Goal: Task Accomplishment & Management: Manage account settings

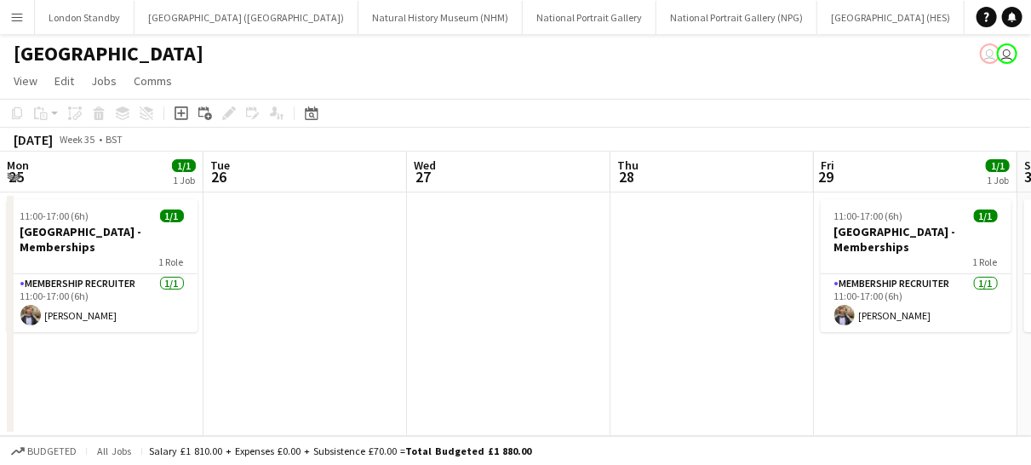
scroll to position [0, 562]
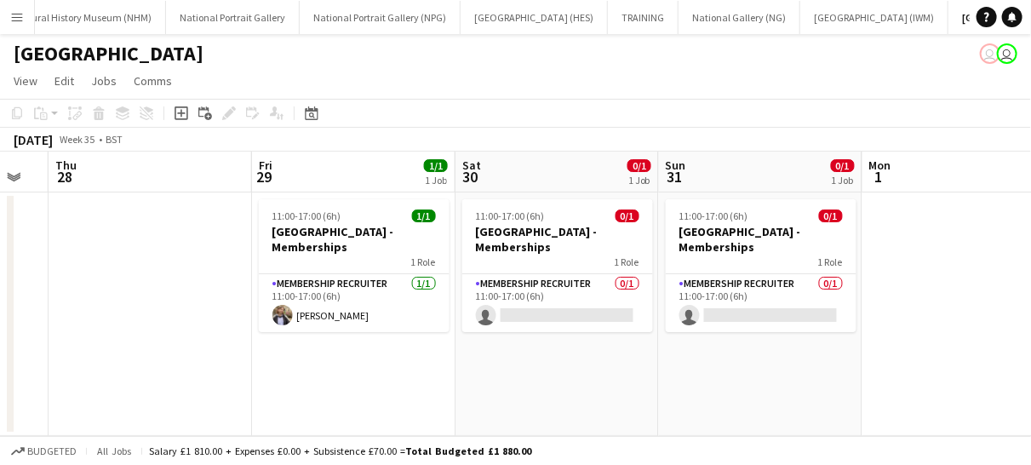
click at [14, 15] on app-icon "Menu" at bounding box center [17, 17] width 14 height 14
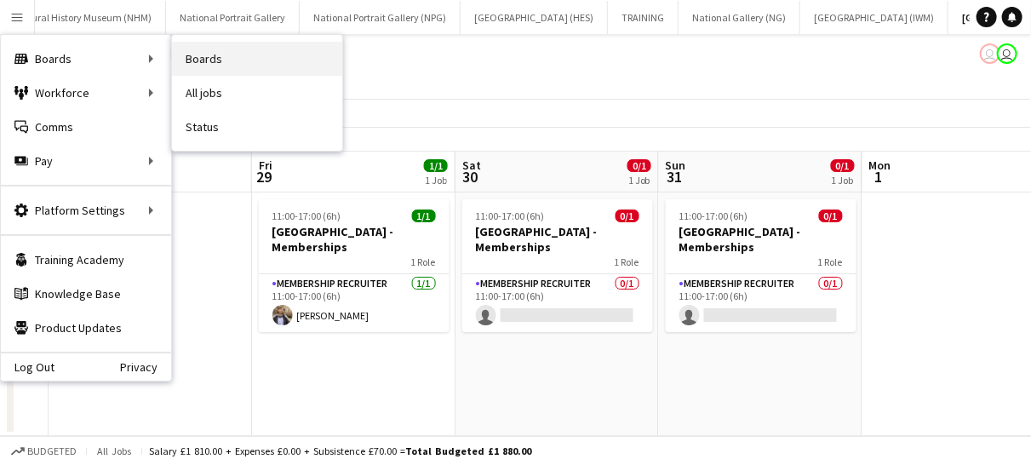
click at [225, 64] on link "Boards" at bounding box center [257, 59] width 170 height 34
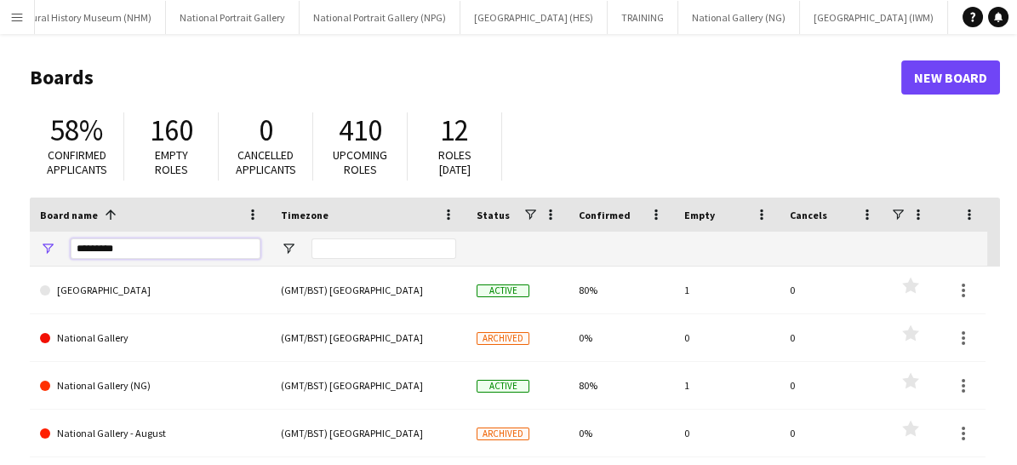
drag, startPoint x: 123, startPoint y: 240, endPoint x: 63, endPoint y: 238, distance: 59.6
click at [63, 238] on div "********" at bounding box center [150, 248] width 241 height 34
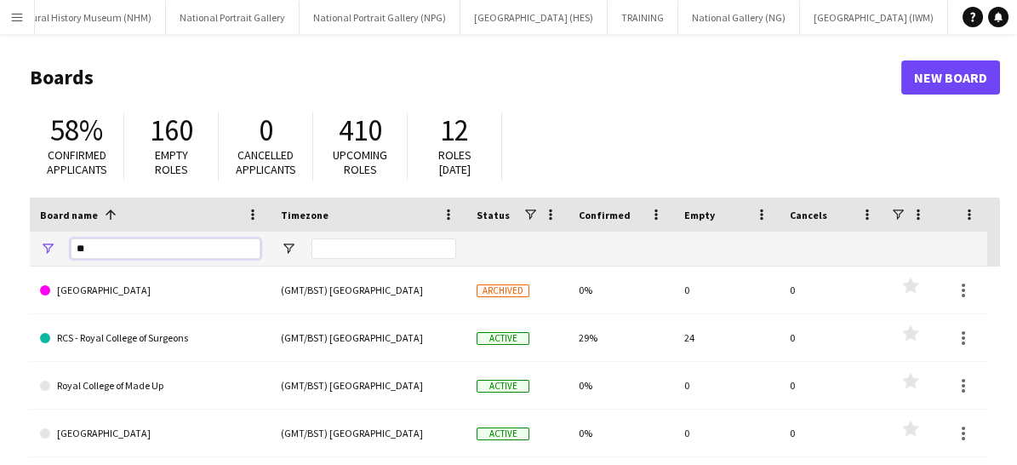
type input "*"
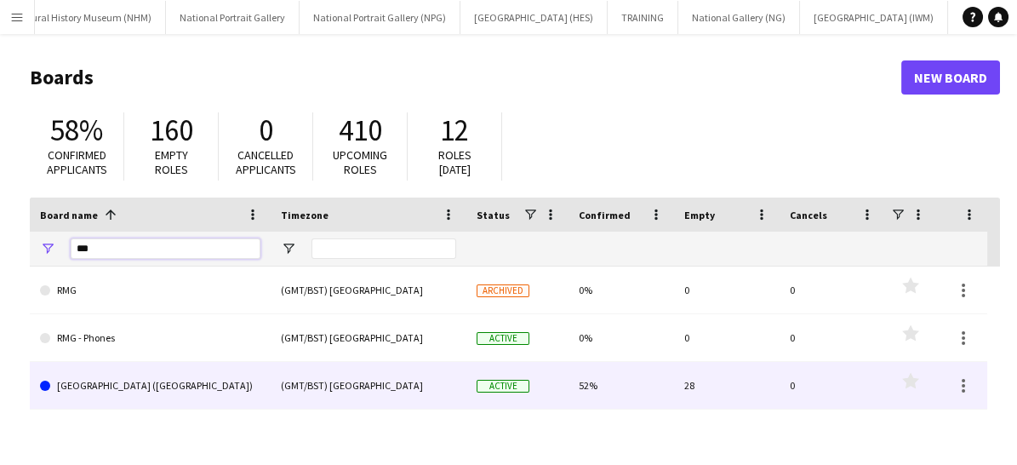
type input "***"
click at [129, 386] on link "[GEOGRAPHIC_DATA] ([GEOGRAPHIC_DATA])" at bounding box center [150, 386] width 220 height 48
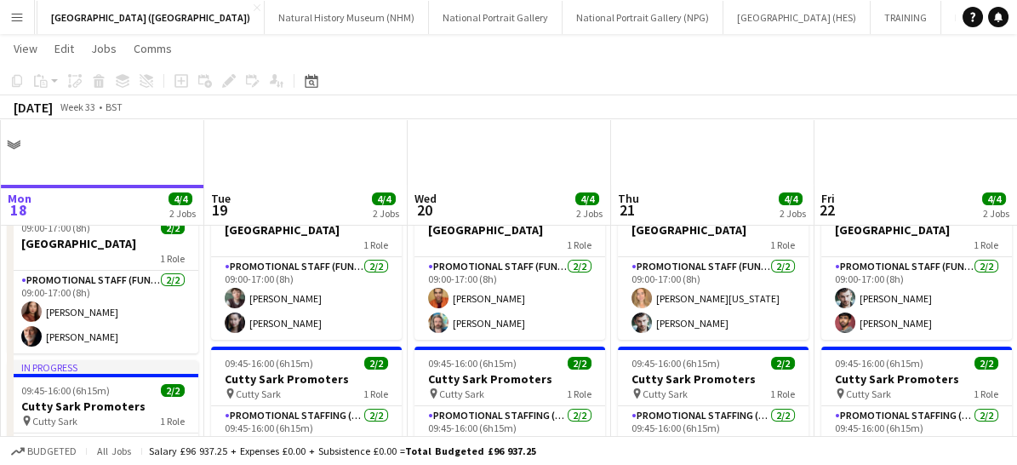
scroll to position [65, 0]
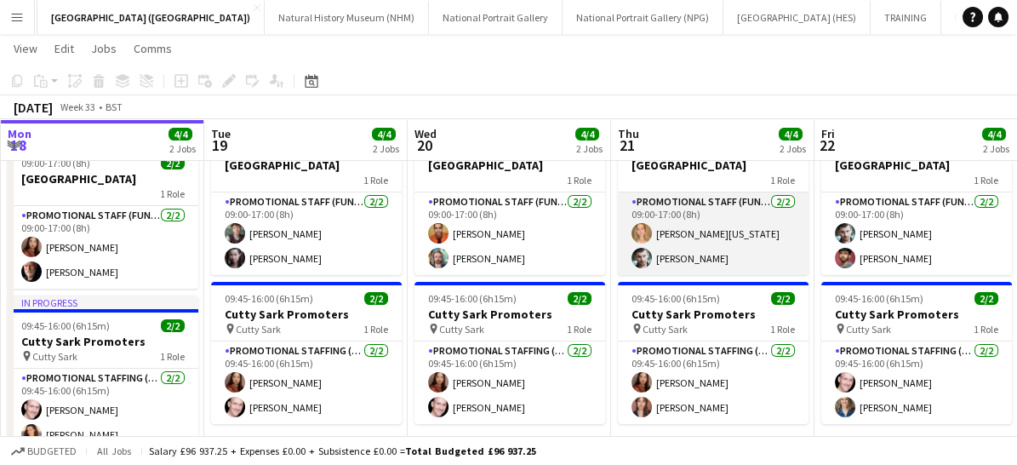
click at [722, 258] on app-card-role "Promotional Staff (Fundraiser) [DATE] 09:00-17:00 (8h) [PERSON_NAME][US_STATE] …" at bounding box center [713, 233] width 191 height 83
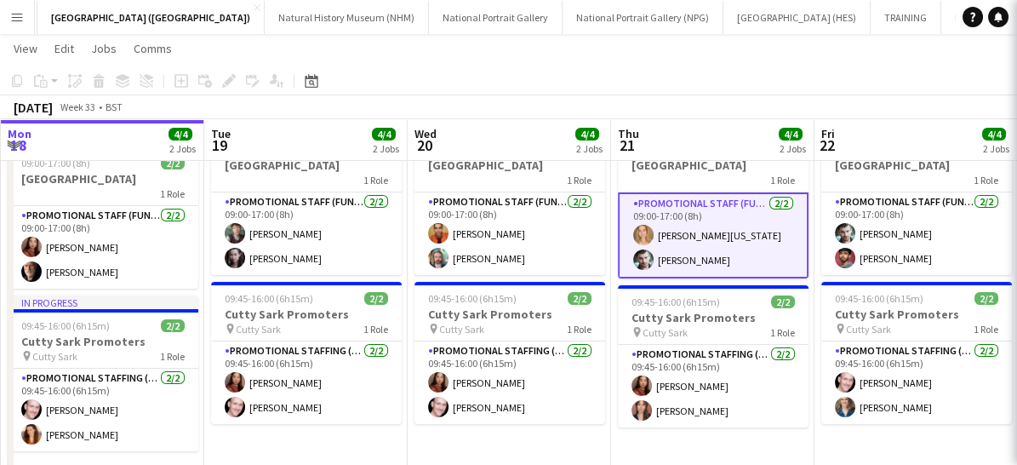
click at [722, 258] on app-card-role "Promotional Staff (Fundraiser) [DATE] 09:00-17:00 (8h) [PERSON_NAME][US_STATE] …" at bounding box center [713, 235] width 191 height 86
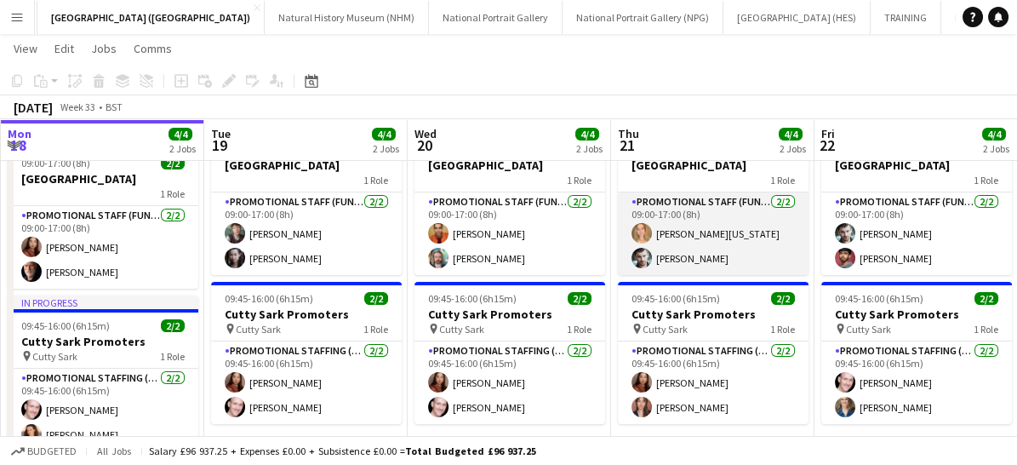
click at [722, 258] on app-card-role "Promotional Staff (Fundraiser) [DATE] 09:00-17:00 (8h) [PERSON_NAME][US_STATE] …" at bounding box center [713, 233] width 191 height 83
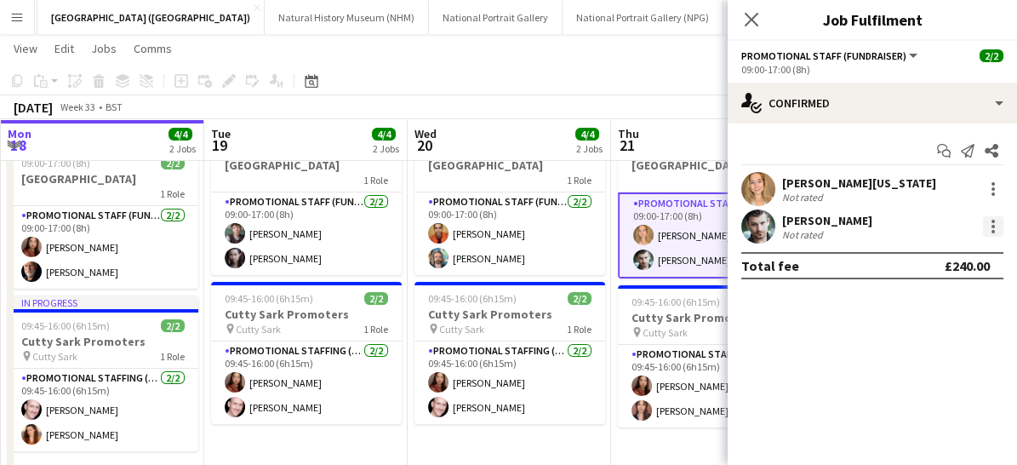
click at [998, 216] on div at bounding box center [993, 226] width 20 height 20
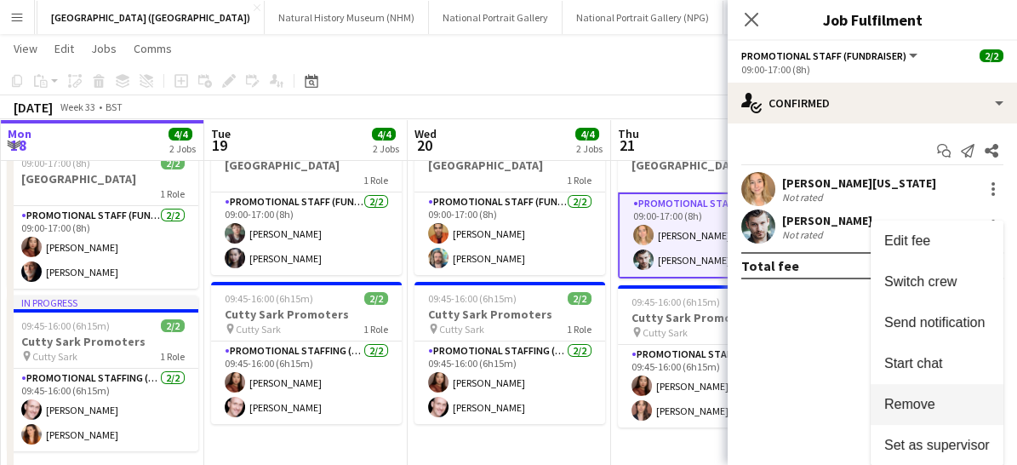
click at [905, 416] on button "Remove" at bounding box center [937, 404] width 133 height 41
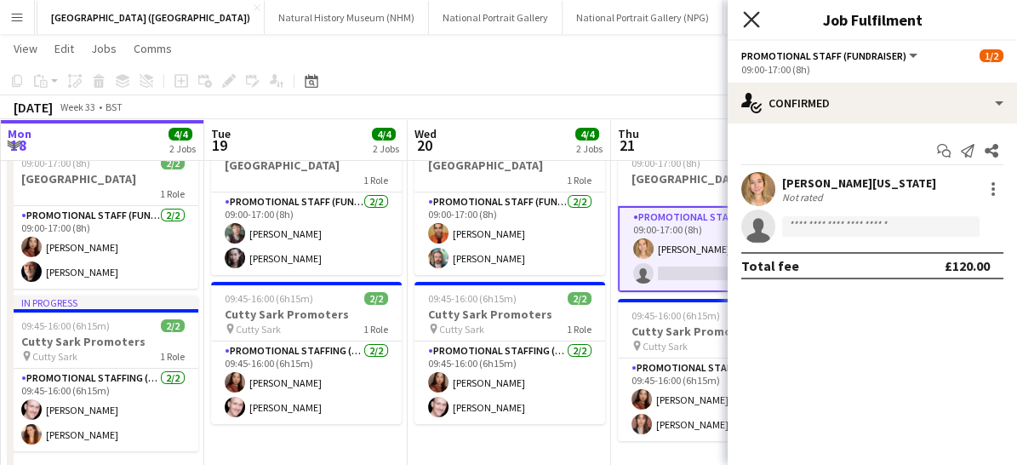
click at [754, 21] on icon at bounding box center [751, 19] width 16 height 16
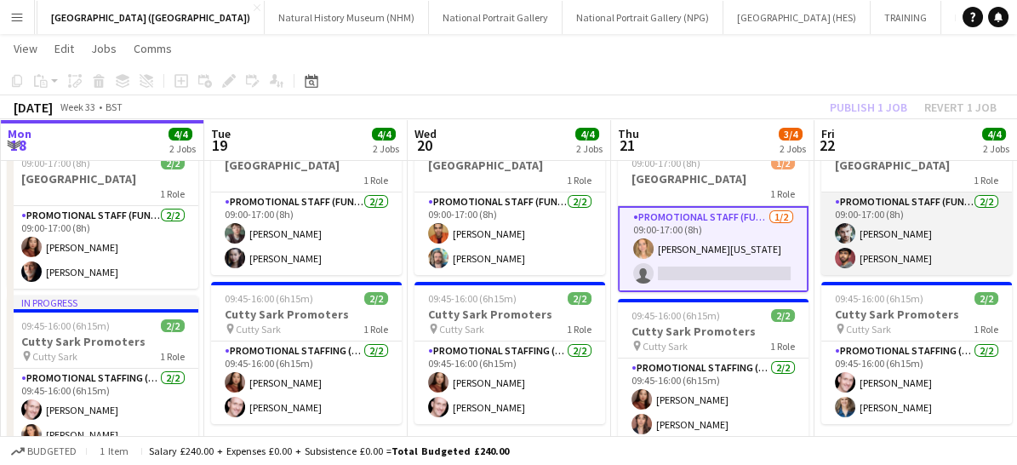
click at [943, 236] on app-card-role "Promotional Staff (Fundraiser) [DATE] 09:00-17:00 (8h) [PERSON_NAME] [PERSON_NA…" at bounding box center [916, 233] width 191 height 83
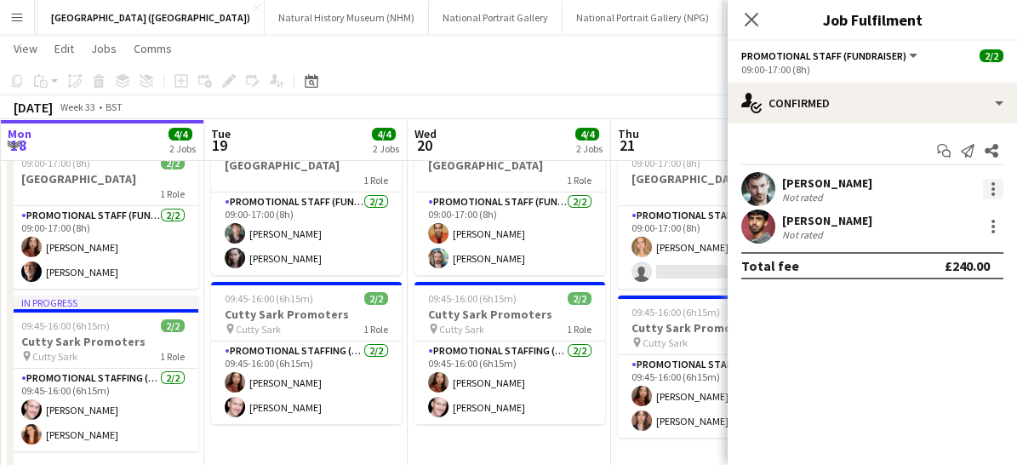
click at [994, 180] on div at bounding box center [993, 189] width 20 height 20
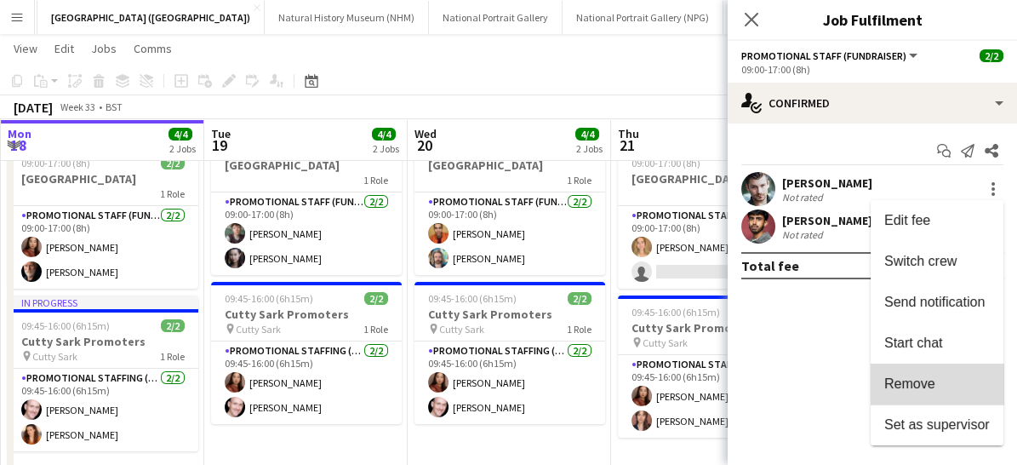
click at [944, 374] on button "Remove" at bounding box center [937, 383] width 133 height 41
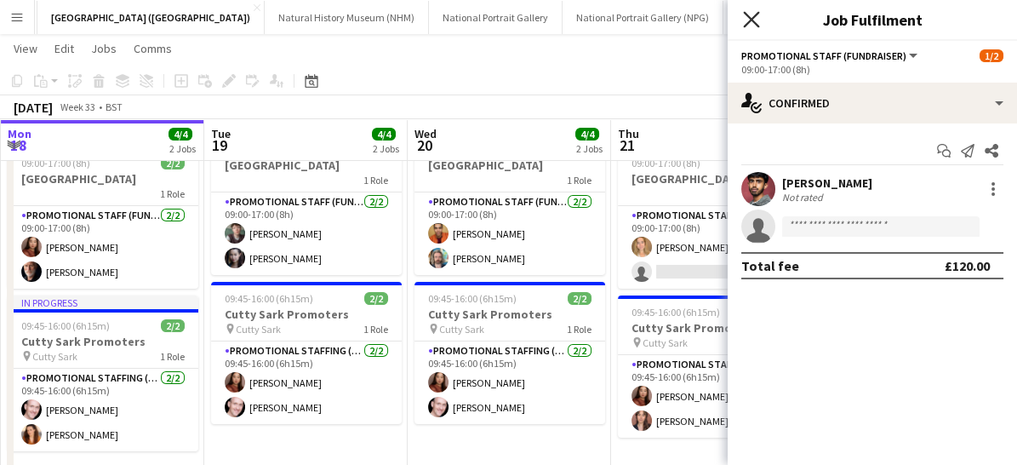
click at [756, 11] on icon "Close pop-in" at bounding box center [751, 19] width 16 height 16
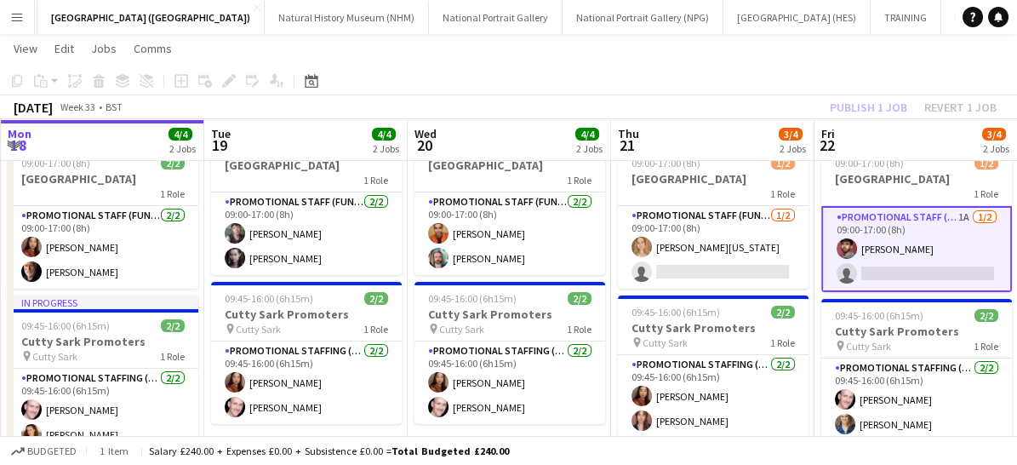
click at [920, 264] on app-card-role "Promotional Staff (Fundraiser) 1A [DATE] 09:00-17:00 (8h) [PERSON_NAME] single-…" at bounding box center [916, 249] width 191 height 86
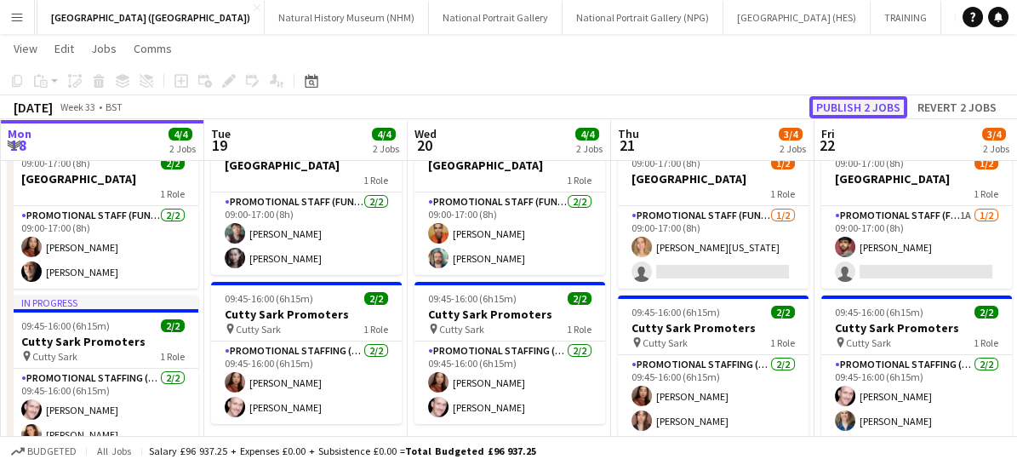
click at [850, 106] on button "Publish 2 jobs" at bounding box center [858, 107] width 98 height 22
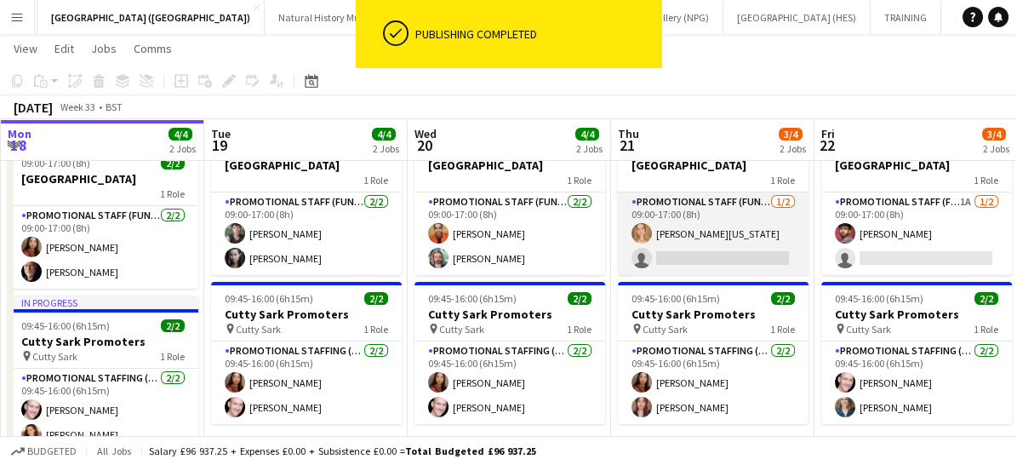
click at [757, 246] on app-card-role "Promotional Staff (Fundraiser) [DATE] 09:00-17:00 (8h) [PERSON_NAME][US_STATE] …" at bounding box center [713, 233] width 191 height 83
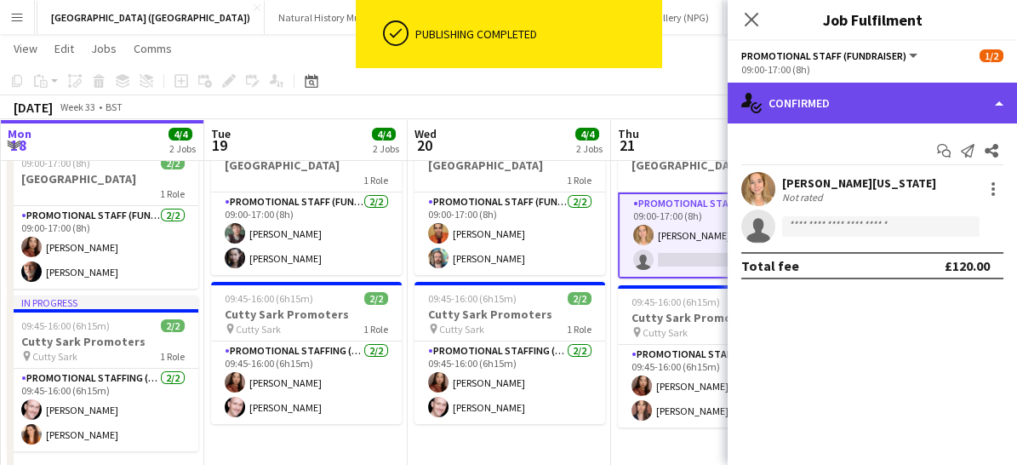
click at [957, 109] on div "single-neutral-actions-check-2 Confirmed" at bounding box center [872, 103] width 289 height 41
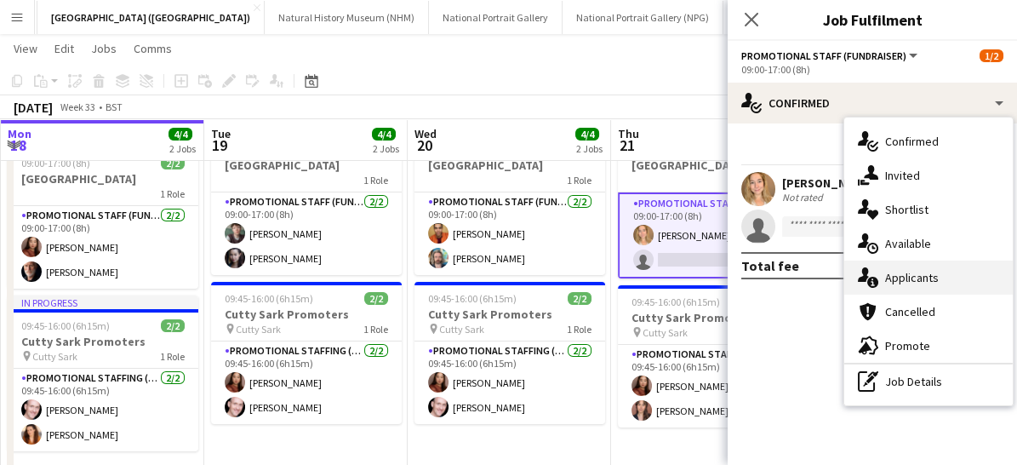
click at [942, 279] on div "single-neutral-actions-information Applicants" at bounding box center [928, 277] width 168 height 34
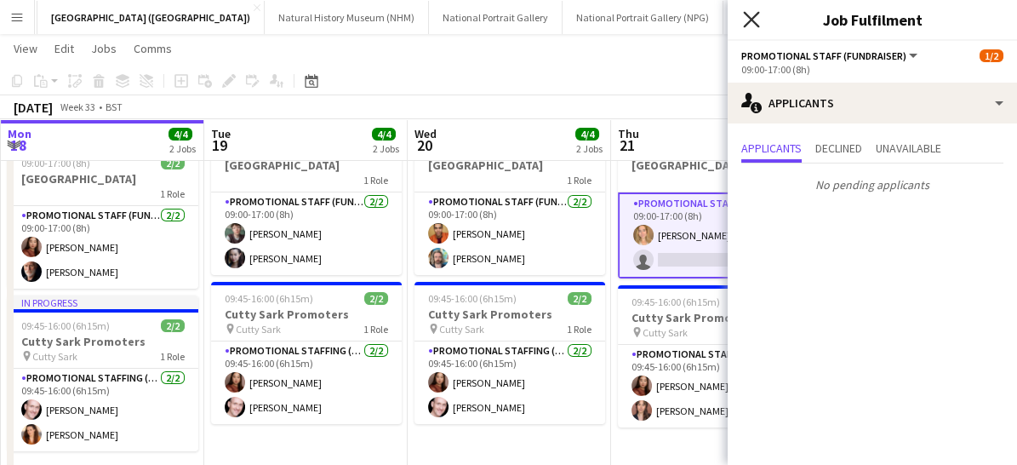
click at [756, 25] on icon at bounding box center [751, 19] width 16 height 16
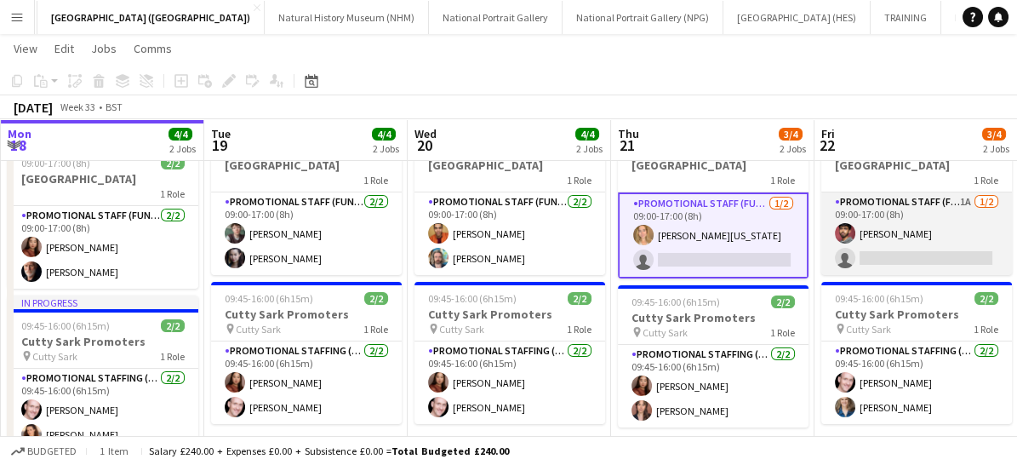
click at [931, 246] on app-card-role "Promotional Staff (Fundraiser) 1A [DATE] 09:00-17:00 (8h) [PERSON_NAME] single-…" at bounding box center [916, 233] width 191 height 83
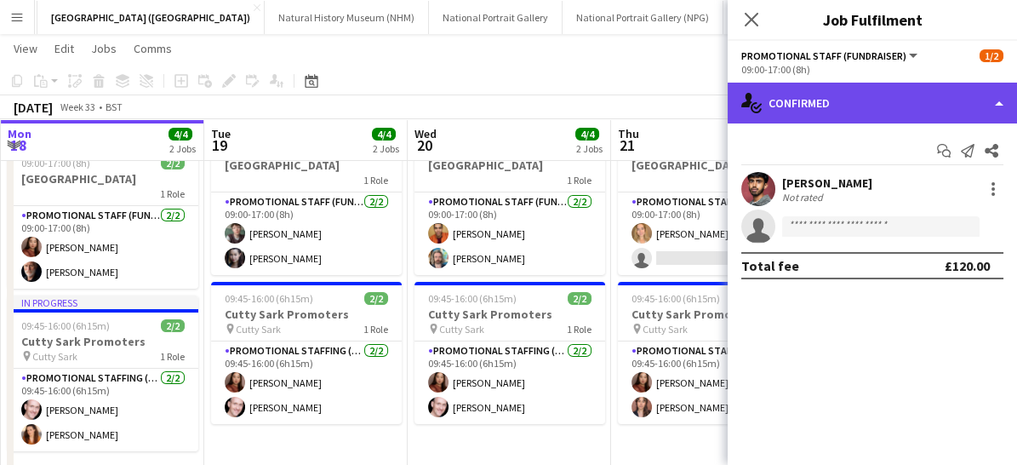
click at [873, 95] on div "single-neutral-actions-check-2 Confirmed" at bounding box center [872, 103] width 289 height 41
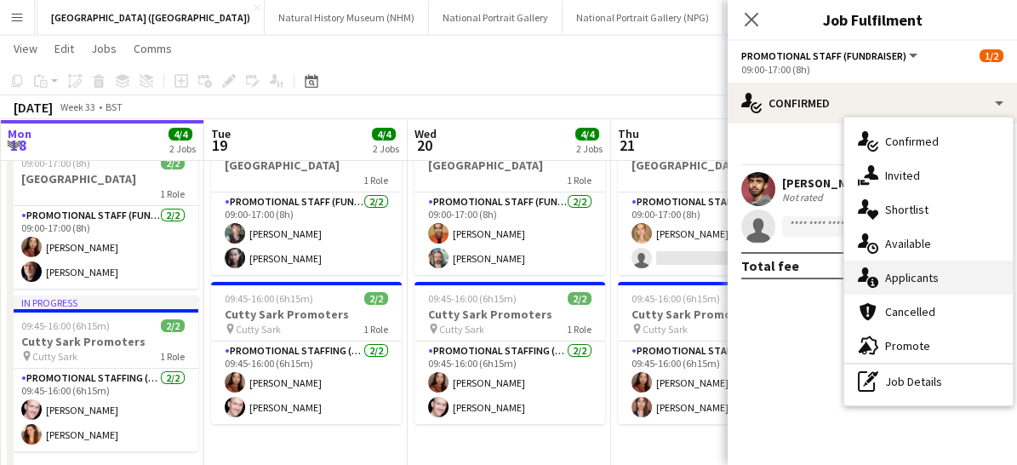
click at [903, 274] on div "single-neutral-actions-information Applicants" at bounding box center [928, 277] width 168 height 34
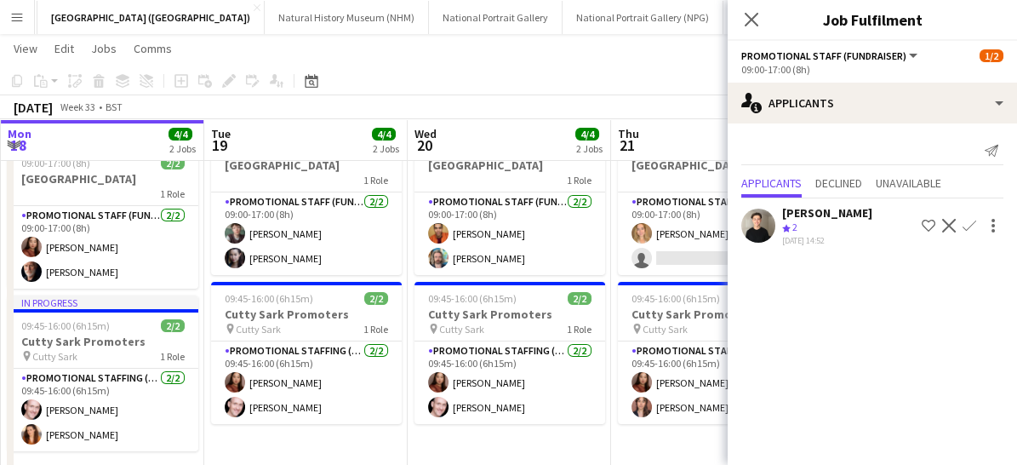
click at [964, 223] on app-icon "Confirm" at bounding box center [969, 226] width 14 height 14
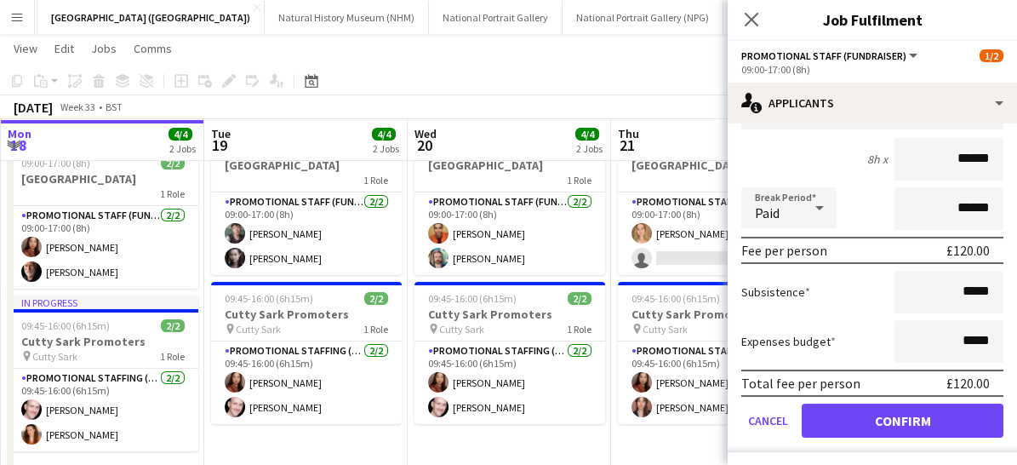
scroll to position [180, 0]
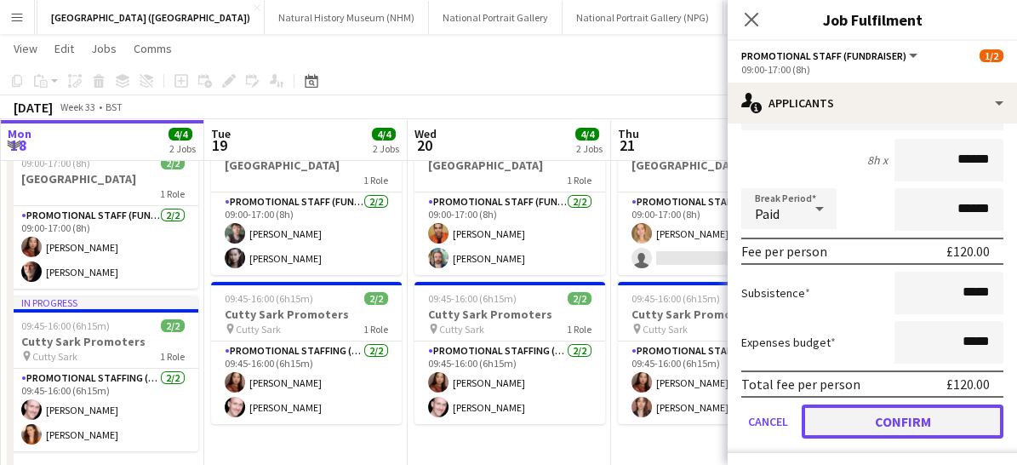
click at [892, 423] on button "Confirm" at bounding box center [903, 421] width 202 height 34
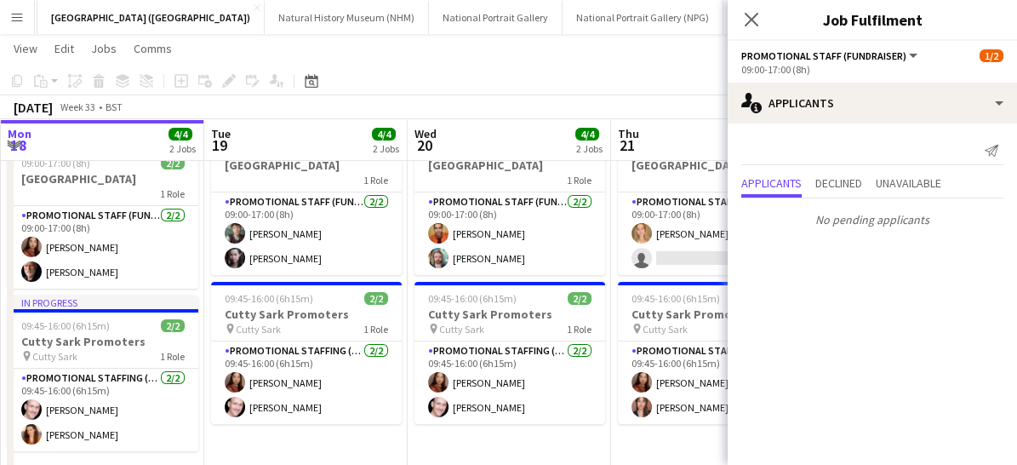
scroll to position [0, 0]
click at [753, 21] on icon at bounding box center [751, 19] width 16 height 16
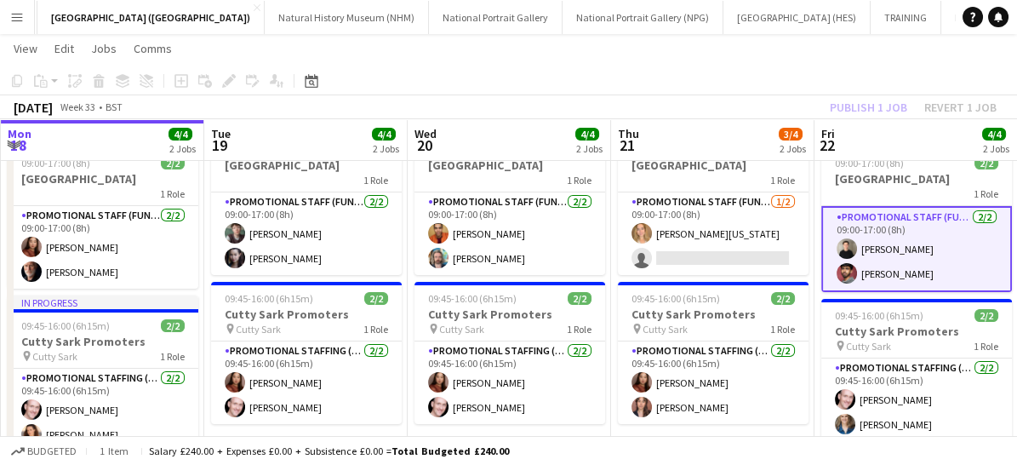
click at [959, 259] on app-card-role "Promotional Staff (Fundraiser) [DATE] 09:00-17:00 (8h) [PERSON_NAME] Major [PER…" at bounding box center [916, 249] width 191 height 86
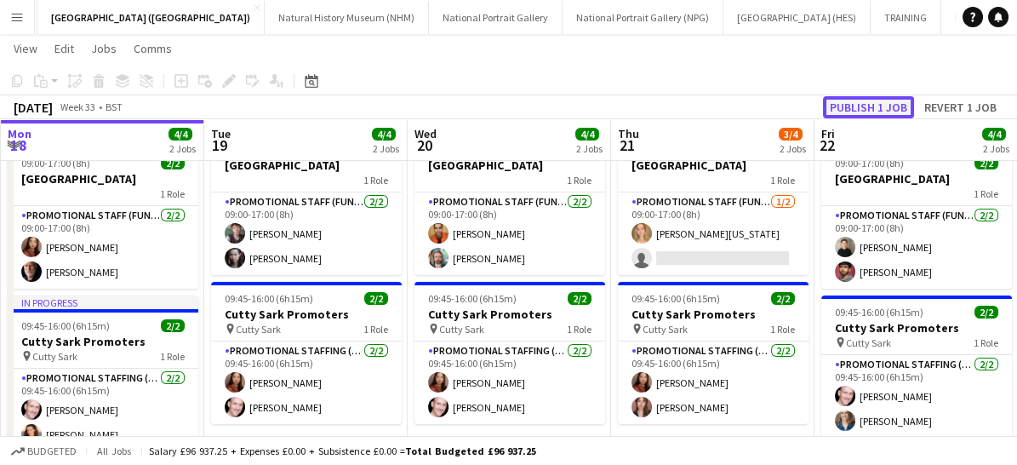
click at [865, 105] on button "Publish 1 job" at bounding box center [868, 107] width 91 height 22
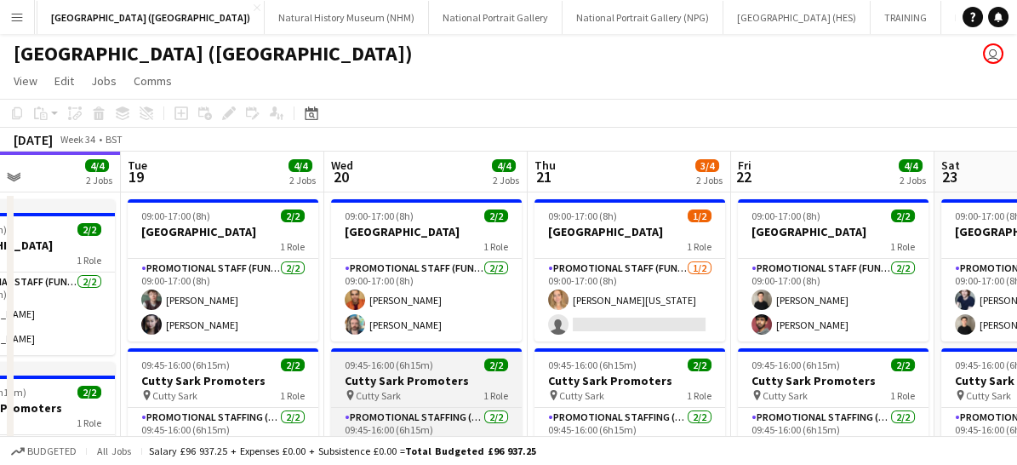
scroll to position [3, 0]
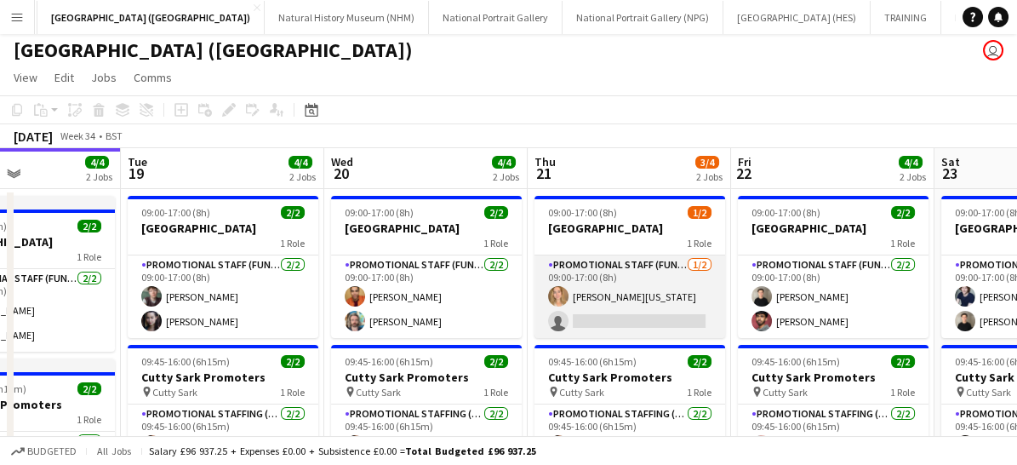
click at [620, 306] on app-card-role "Promotional Staff (Fundraiser) [DATE] 09:00-17:00 (8h) [PERSON_NAME][US_STATE] …" at bounding box center [629, 296] width 191 height 83
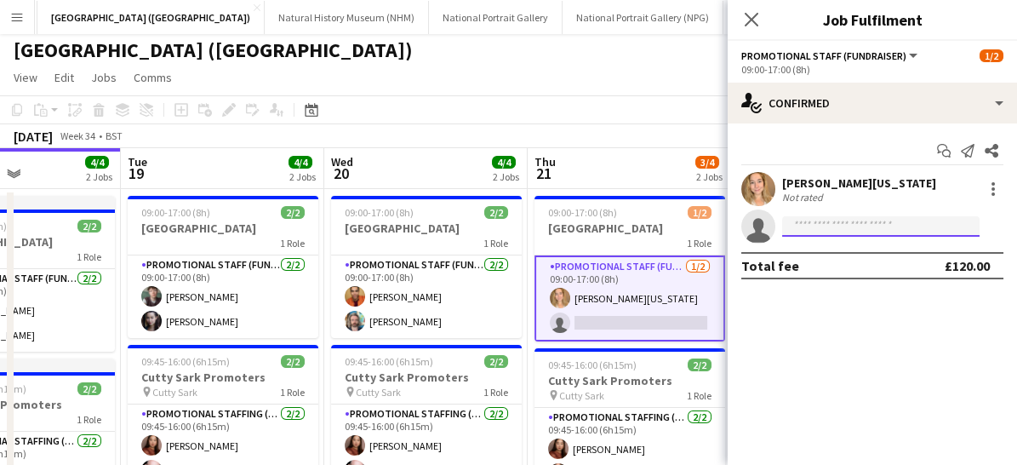
click at [798, 234] on input at bounding box center [880, 226] width 197 height 20
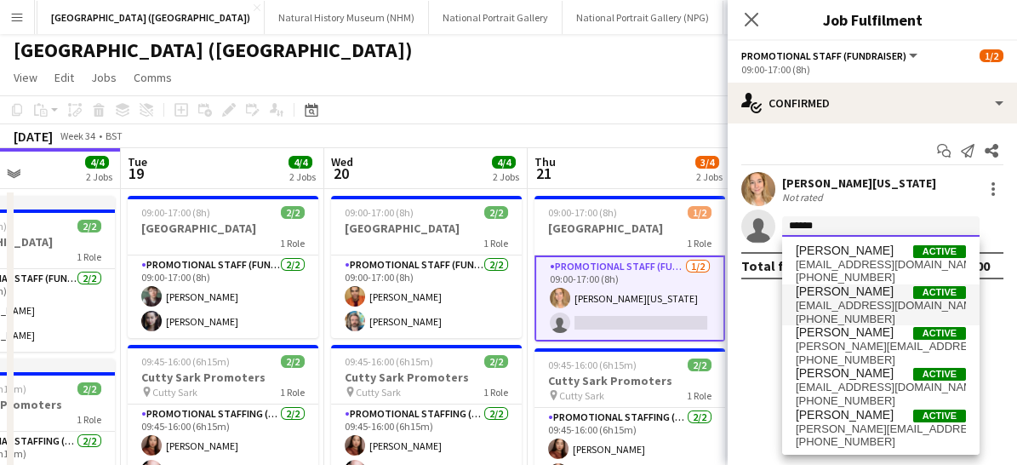
type input "*****"
click at [819, 302] on span "[EMAIL_ADDRESS][DOMAIN_NAME]" at bounding box center [881, 306] width 170 height 14
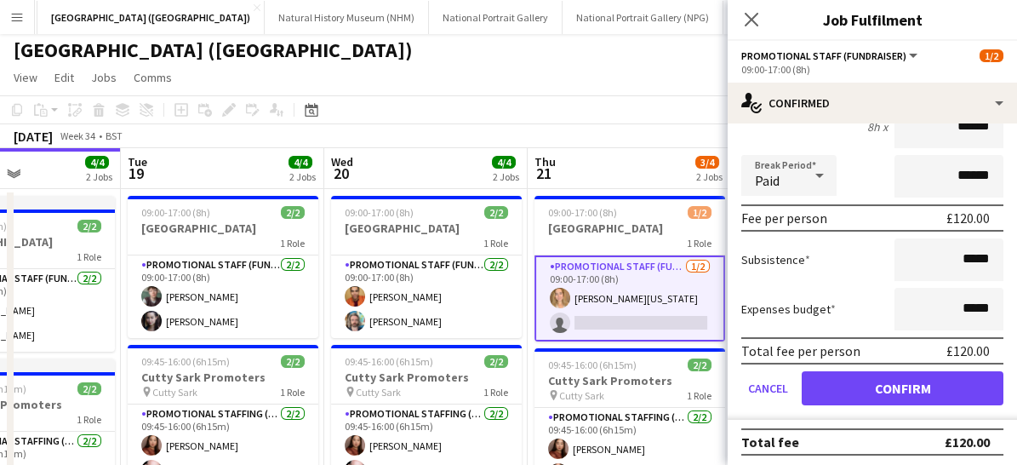
scroll to position [209, 0]
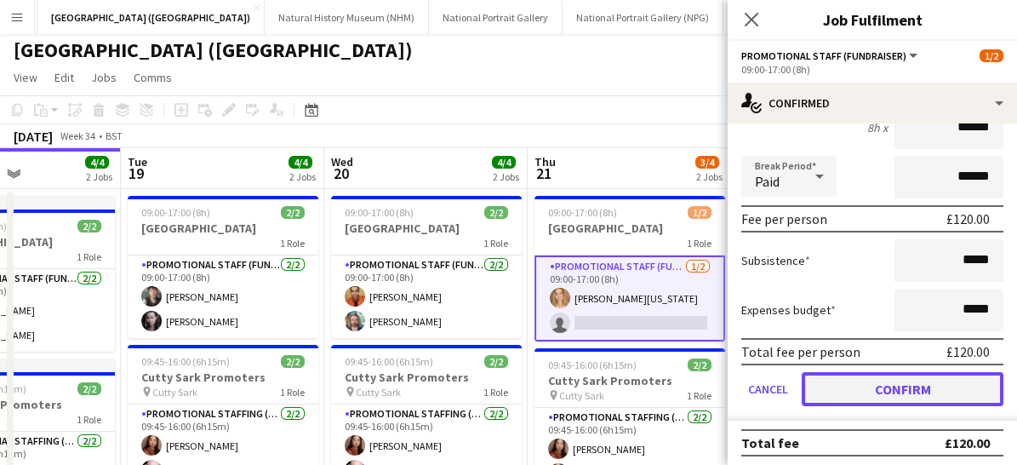
click at [862, 391] on button "Confirm" at bounding box center [903, 389] width 202 height 34
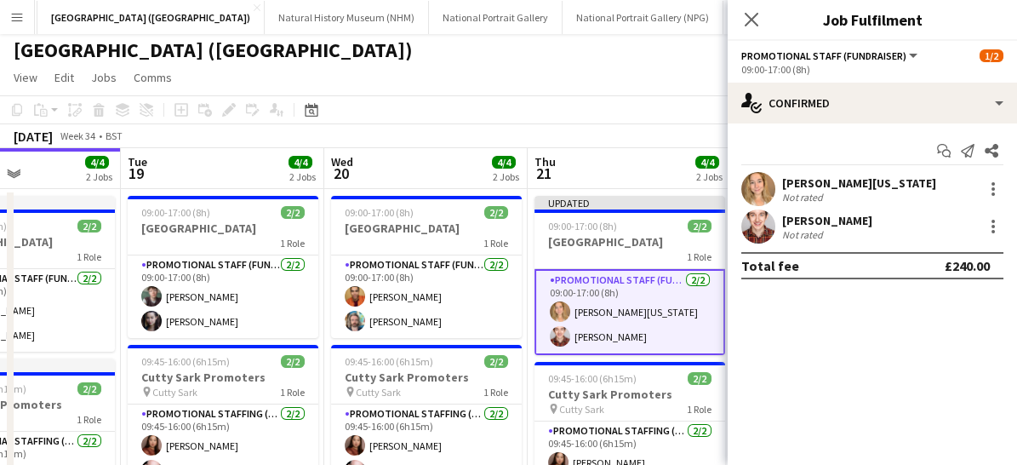
scroll to position [0, 0]
click at [751, 20] on icon at bounding box center [751, 19] width 16 height 16
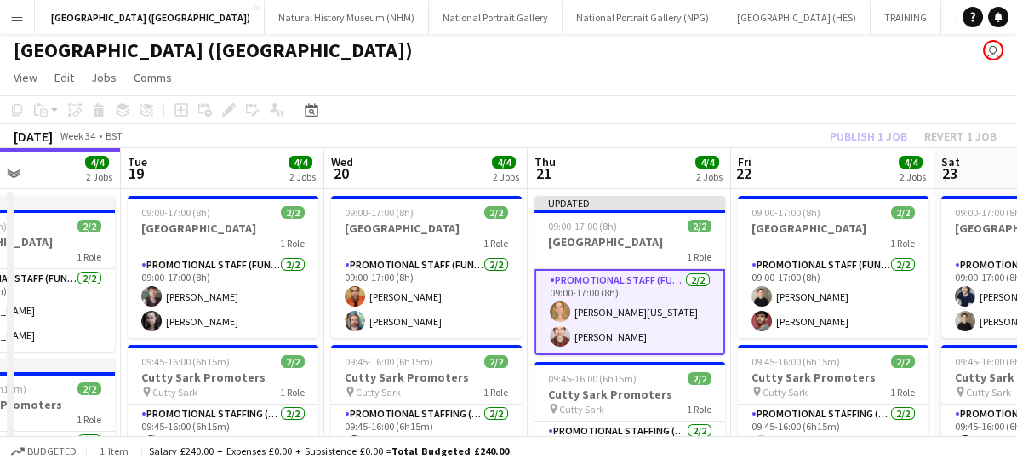
click at [676, 324] on app-card-role "Promotional Staff (Fundraiser) [DATE] 09:00-17:00 (8h) [PERSON_NAME][US_STATE] …" at bounding box center [629, 312] width 191 height 86
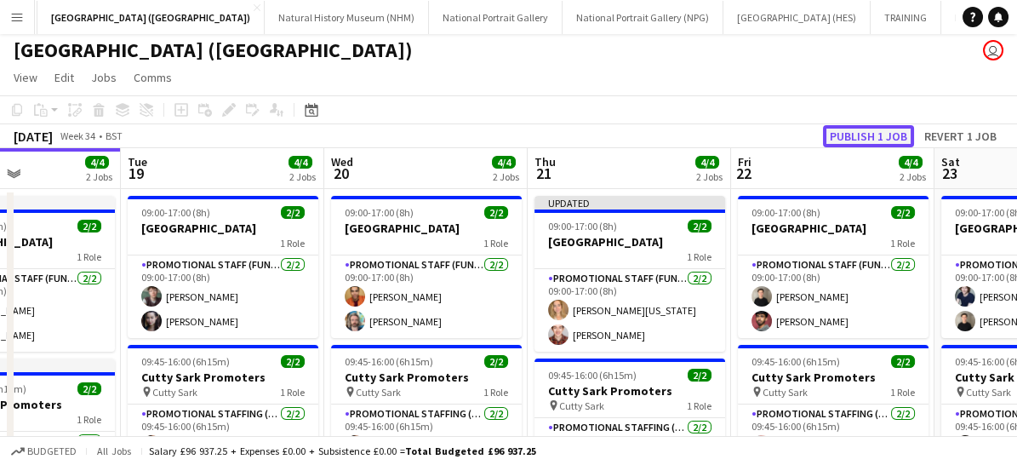
click at [849, 140] on button "Publish 1 job" at bounding box center [868, 136] width 91 height 22
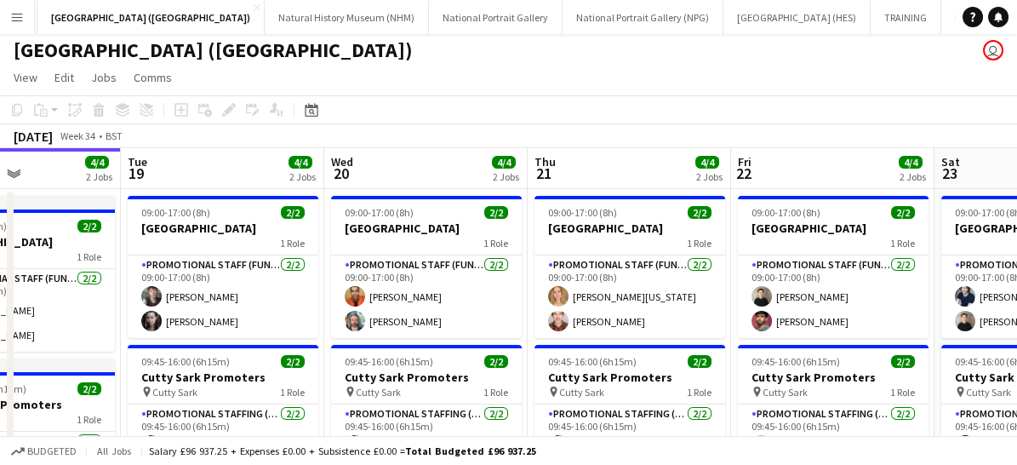
click at [10, 15] on app-icon "Menu" at bounding box center [17, 17] width 14 height 14
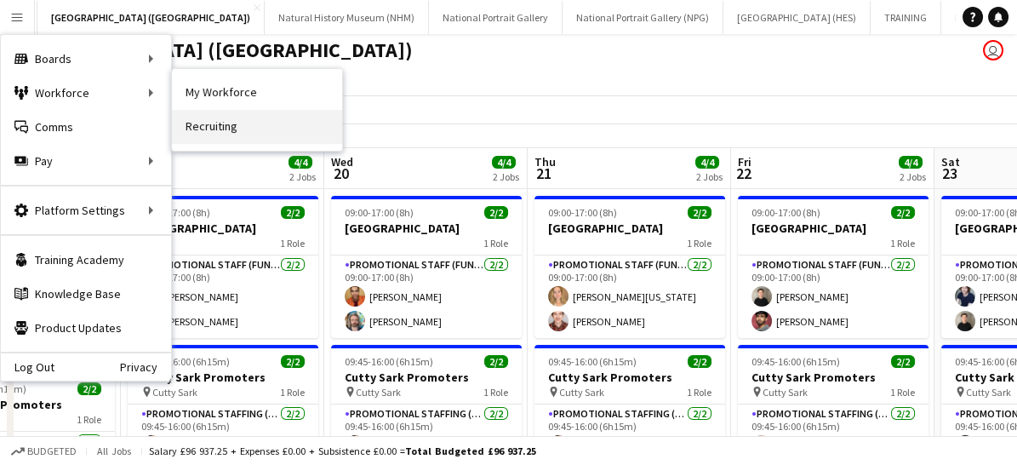
click at [214, 140] on link "Recruiting" at bounding box center [257, 127] width 170 height 34
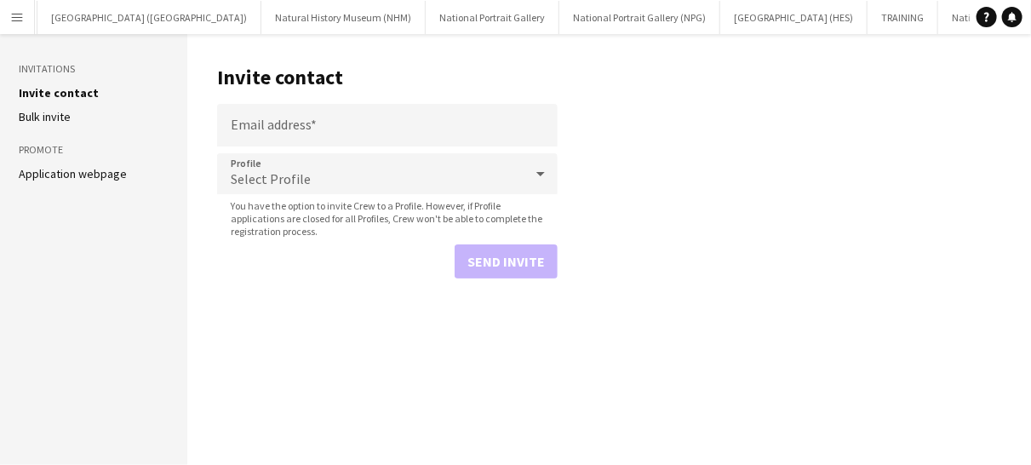
click at [540, 166] on icon at bounding box center [540, 174] width 20 height 34
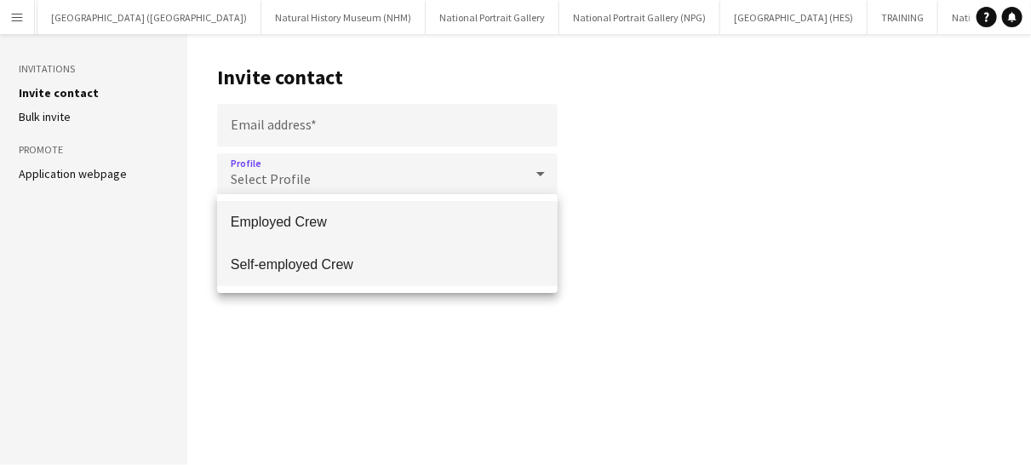
click at [414, 265] on span "Self-employed Crew" at bounding box center [387, 264] width 313 height 16
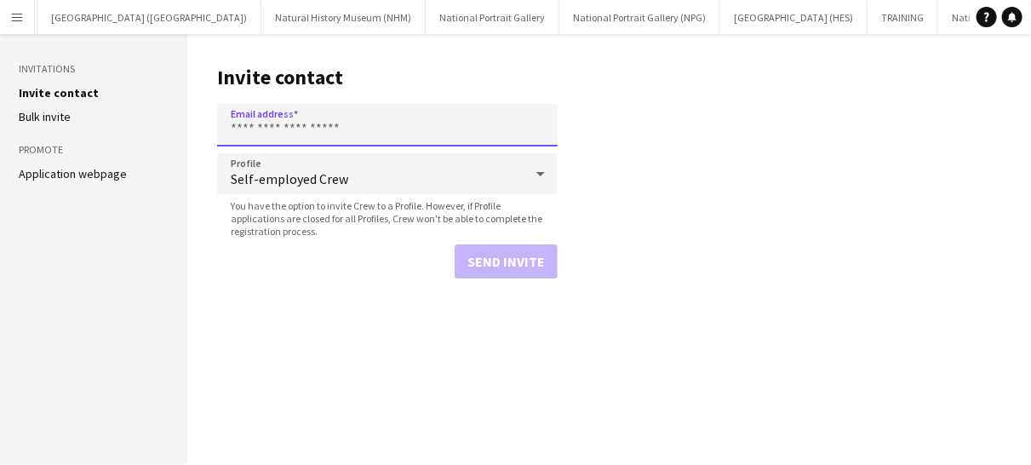
click at [312, 124] on input "Email address" at bounding box center [387, 125] width 340 height 43
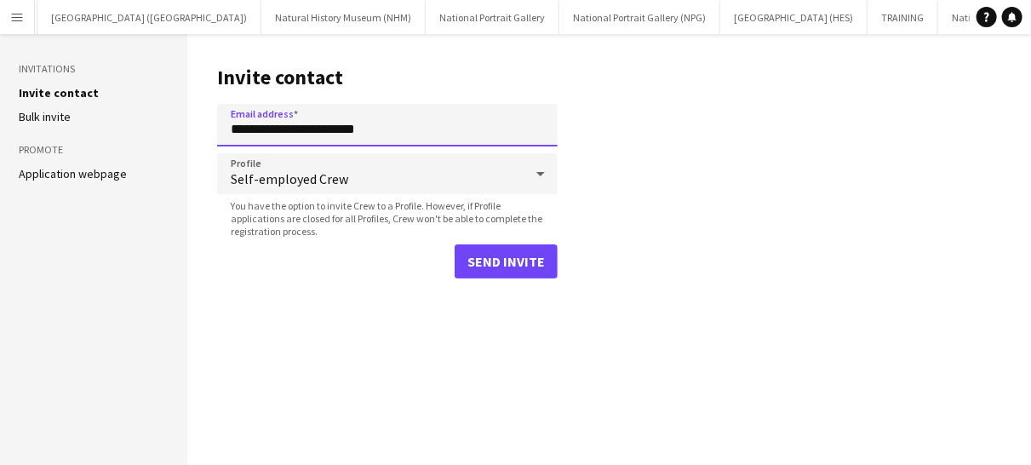
type input "**********"
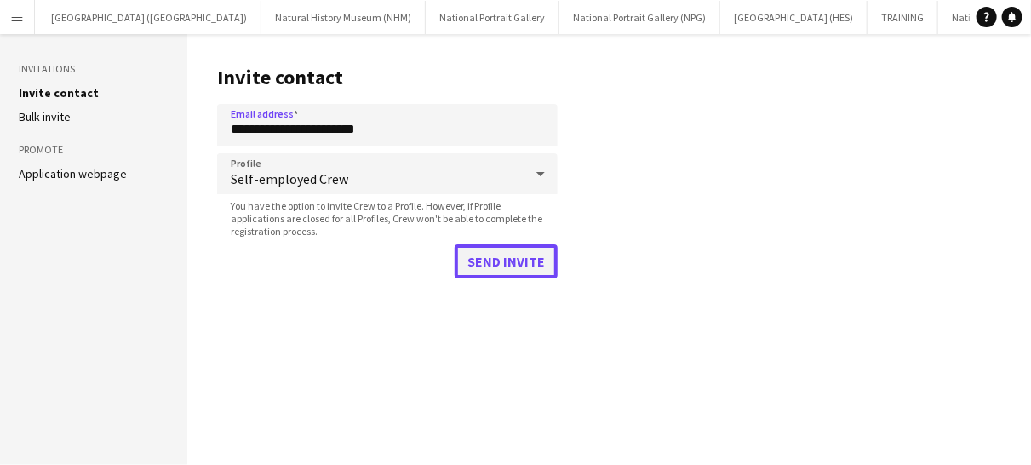
click at [497, 256] on button "Send invite" at bounding box center [505, 261] width 103 height 34
